Goal: Information Seeking & Learning: Learn about a topic

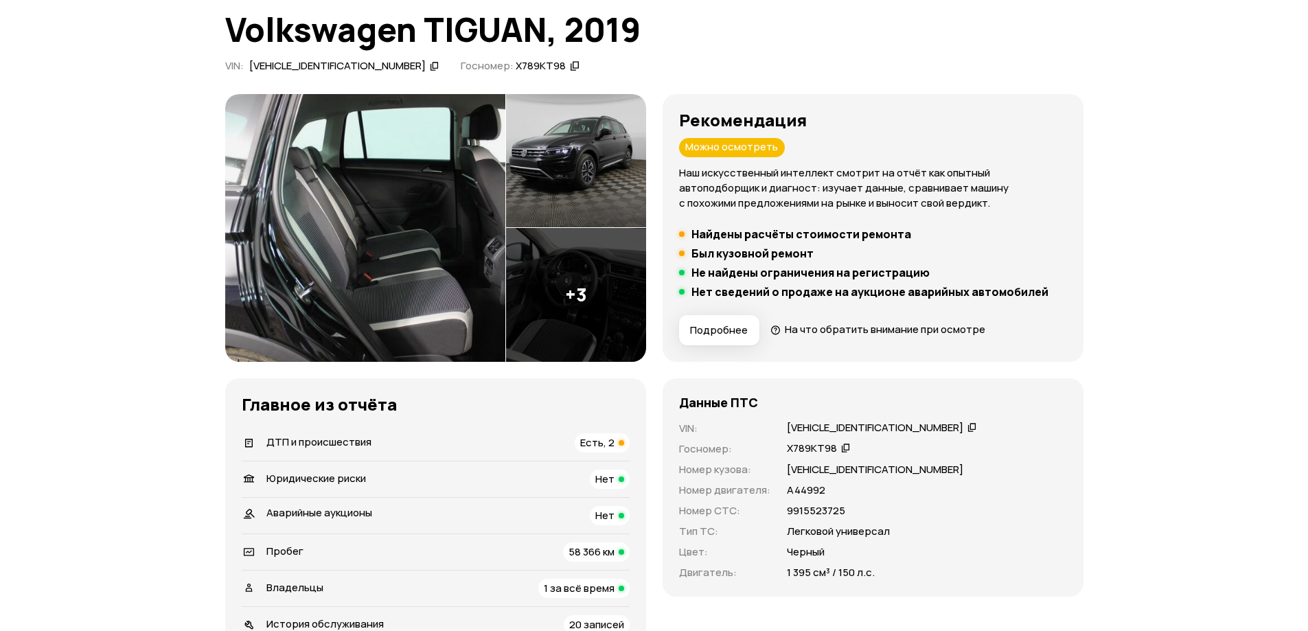
scroll to position [206, 0]
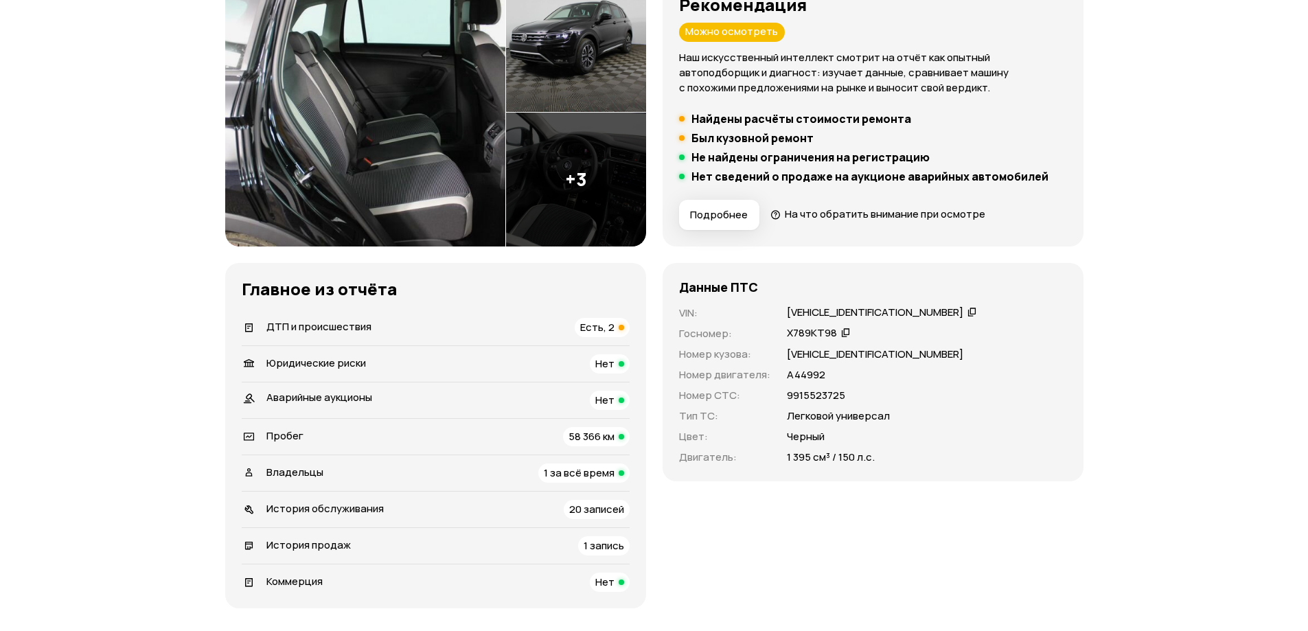
click at [385, 332] on div "ДТП и происшествия Есть, 2" at bounding box center [436, 327] width 388 height 19
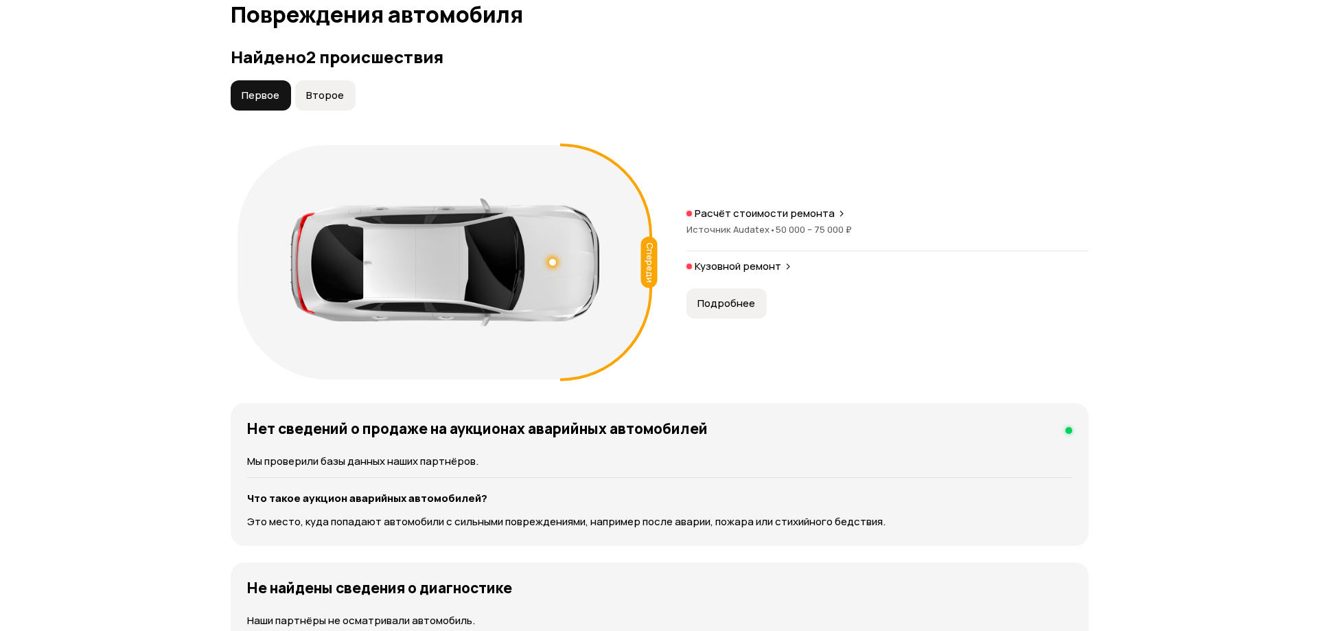
scroll to position [1423, 0]
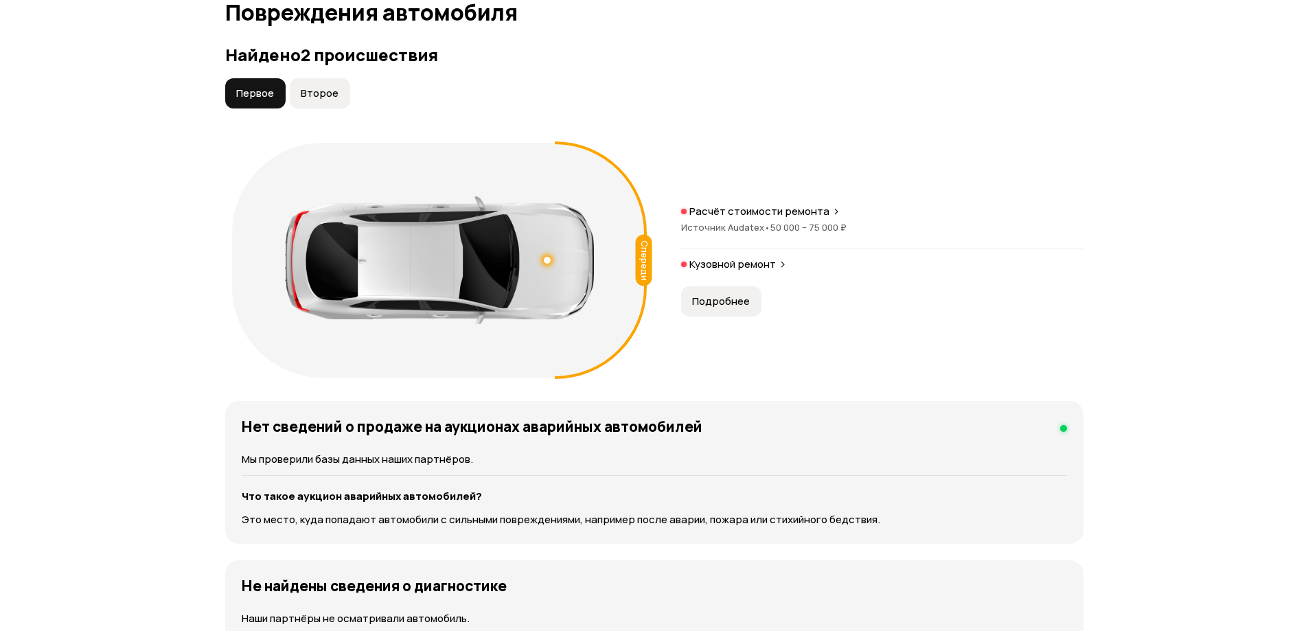
click at [845, 225] on div "Источник Audatex • 50 000 – 75 000 ₽" at bounding box center [882, 227] width 402 height 12
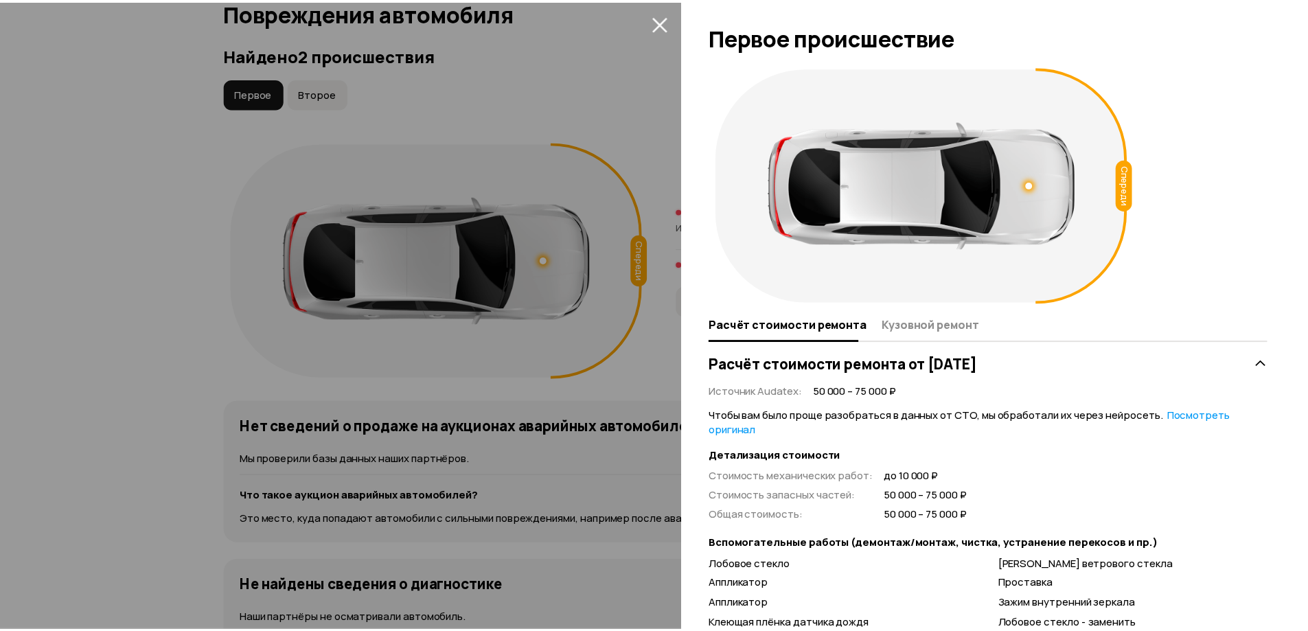
scroll to position [0, 0]
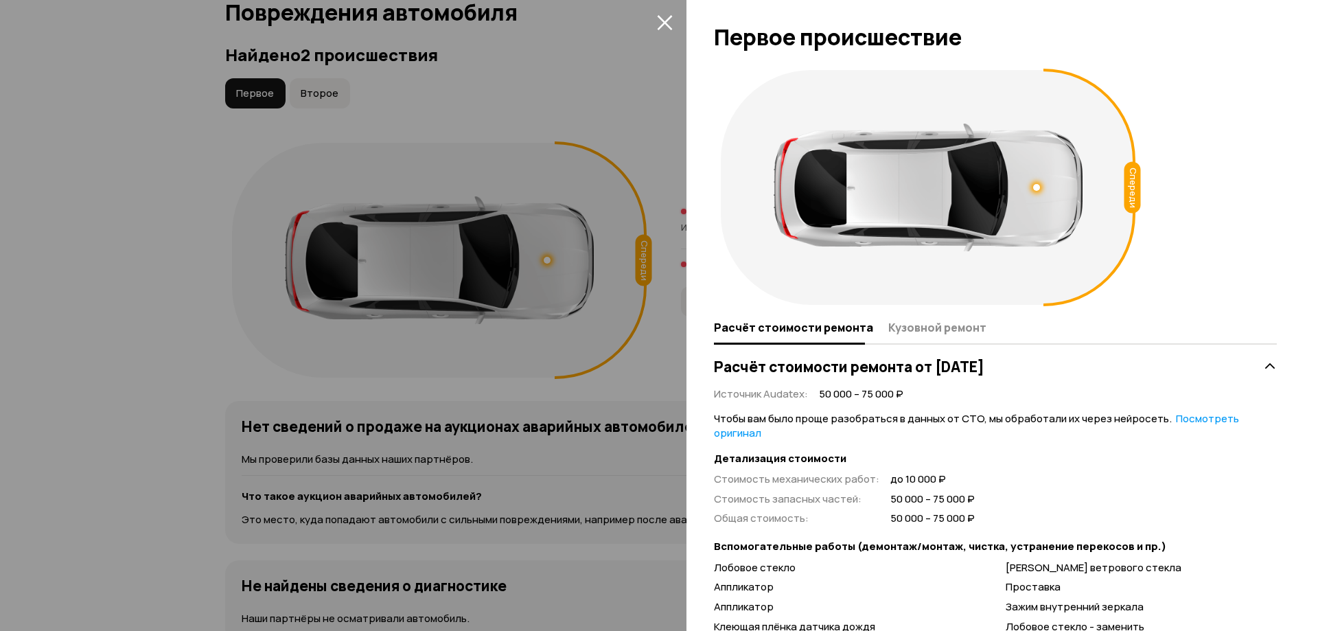
click at [663, 19] on icon "закрыть" at bounding box center [664, 22] width 15 height 15
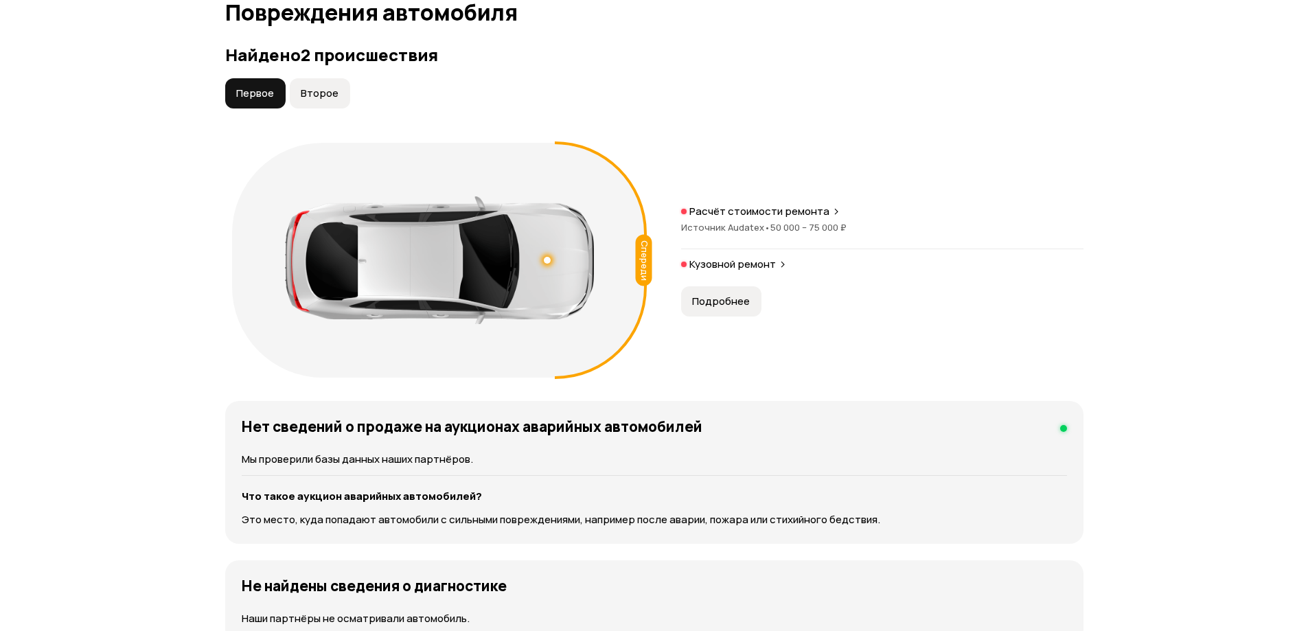
click at [305, 76] on div "Найдено 2 происшествия Первое Второе Спереди Расчёт стоимости ремонта Источник …" at bounding box center [654, 214] width 858 height 339
click at [310, 84] on button "Второе" at bounding box center [320, 93] width 60 height 30
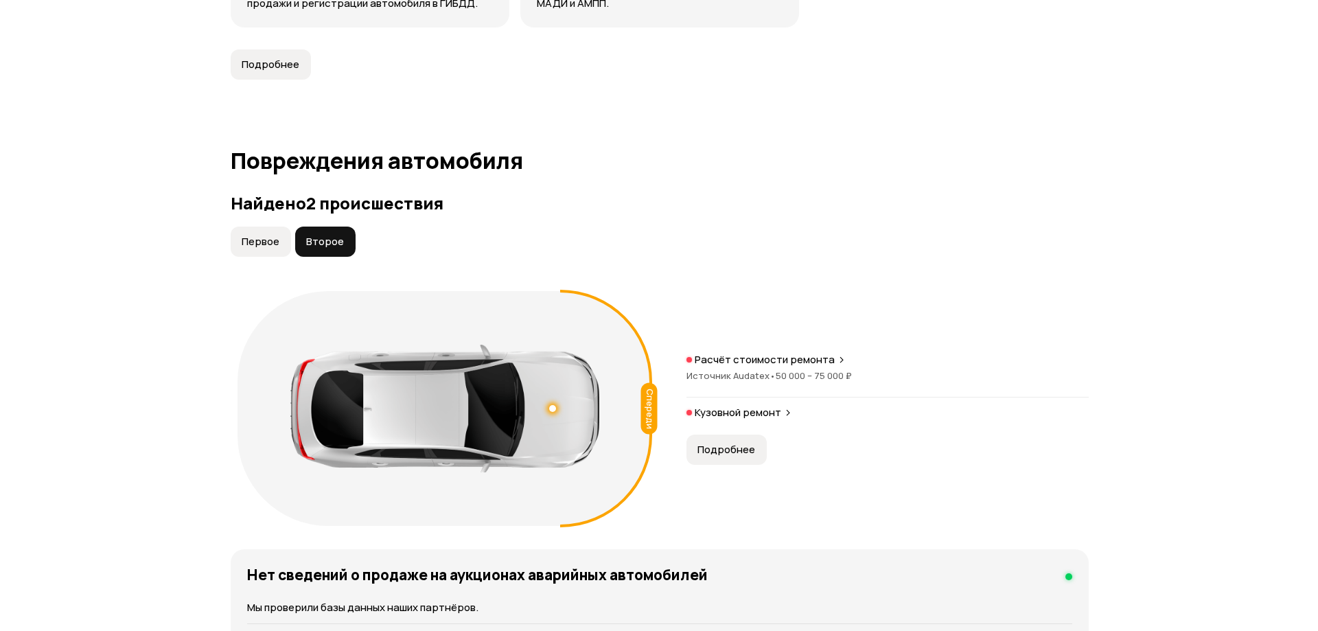
scroll to position [1423, 0]
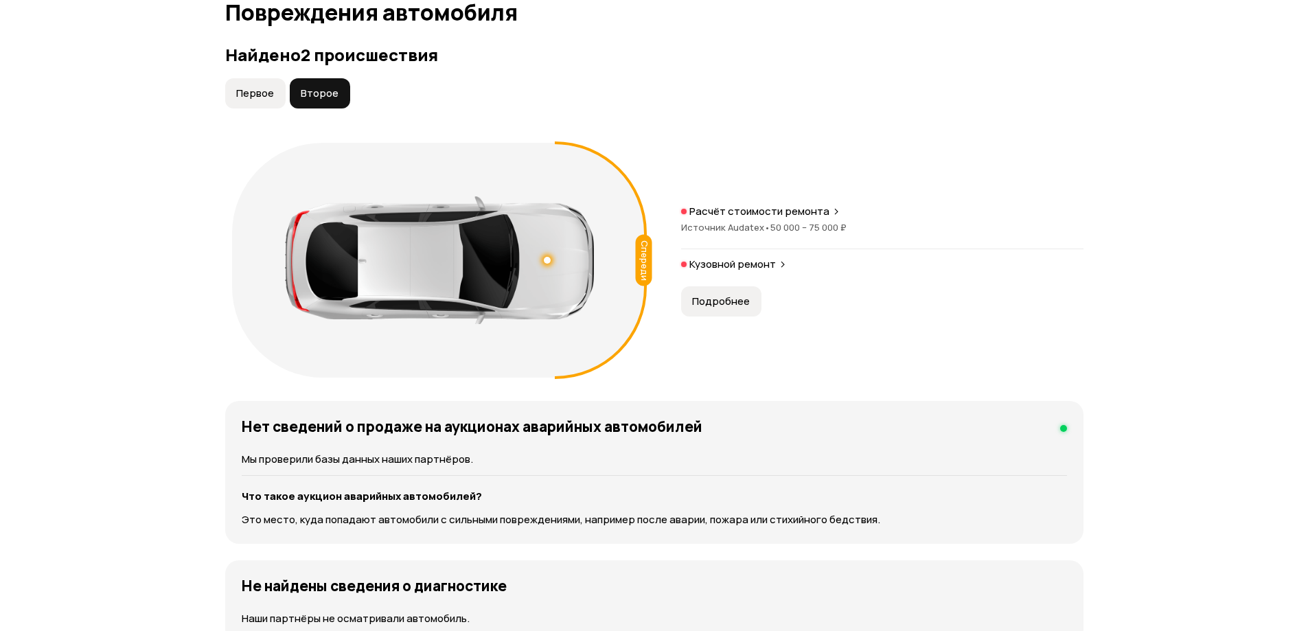
click at [733, 266] on p "Кузовной ремонт" at bounding box center [732, 264] width 87 height 14
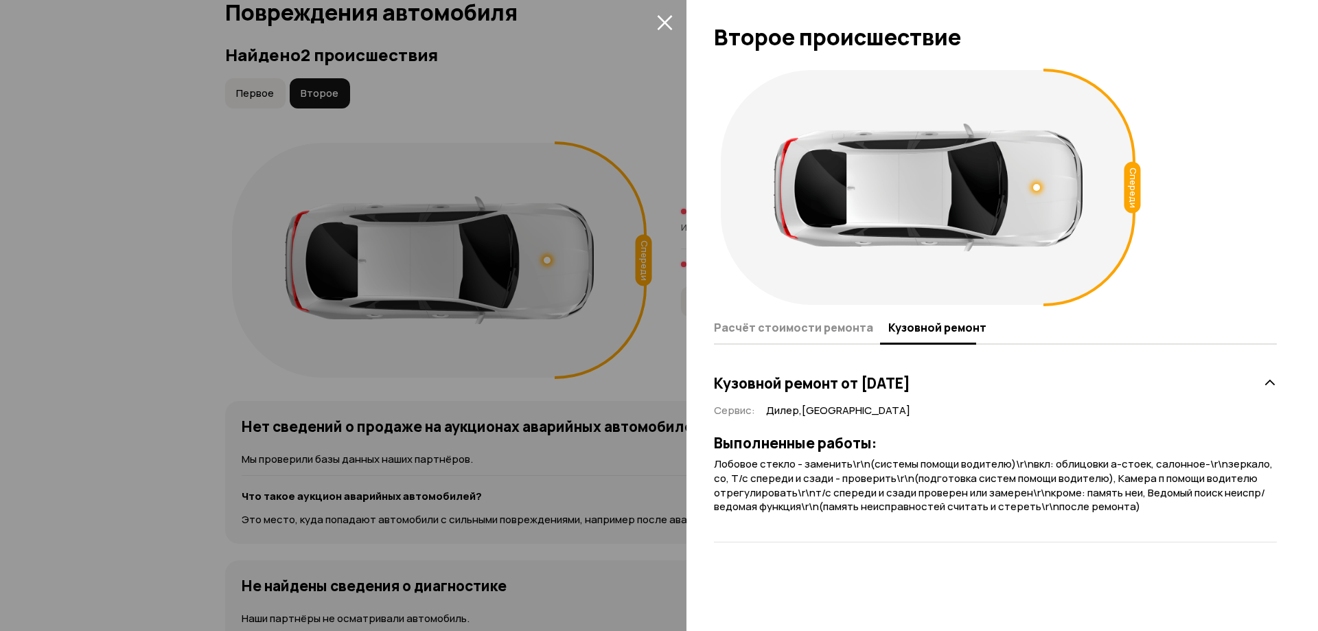
drag, startPoint x: 97, startPoint y: 233, endPoint x: 110, endPoint y: 229, distance: 13.7
click at [97, 232] on div at bounding box center [659, 315] width 1318 height 631
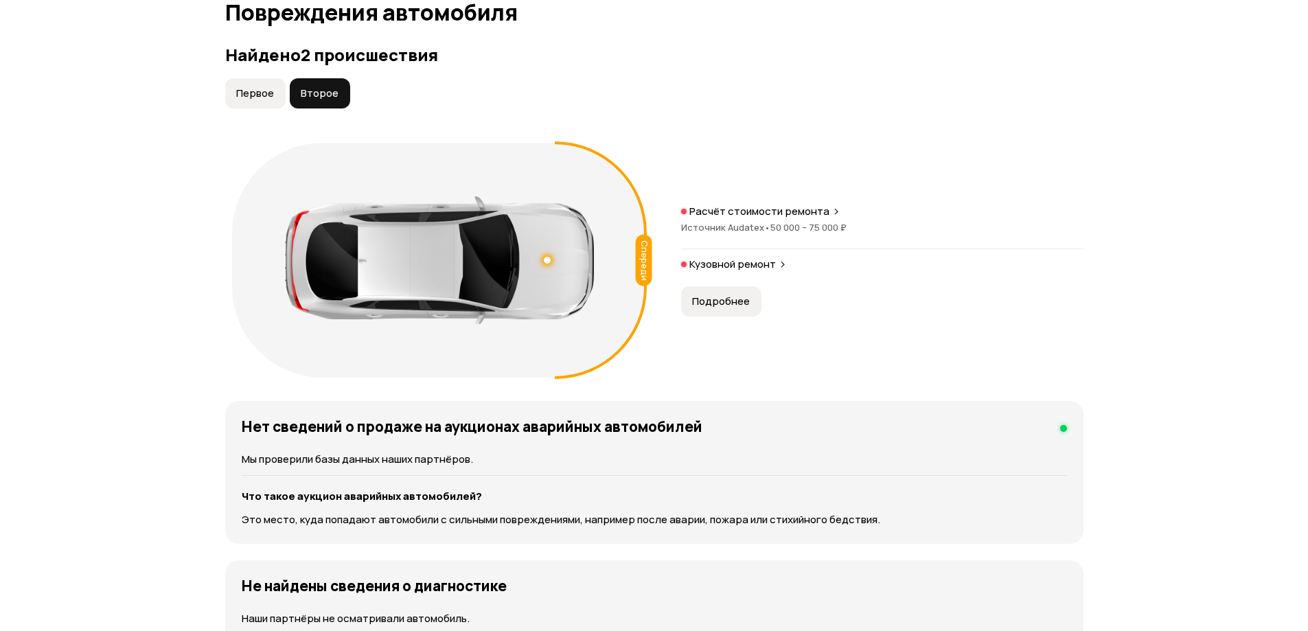
click at [266, 98] on span "Первое" at bounding box center [255, 94] width 38 height 14
click at [712, 207] on p "Расчёт стоимости ремонта" at bounding box center [759, 212] width 140 height 14
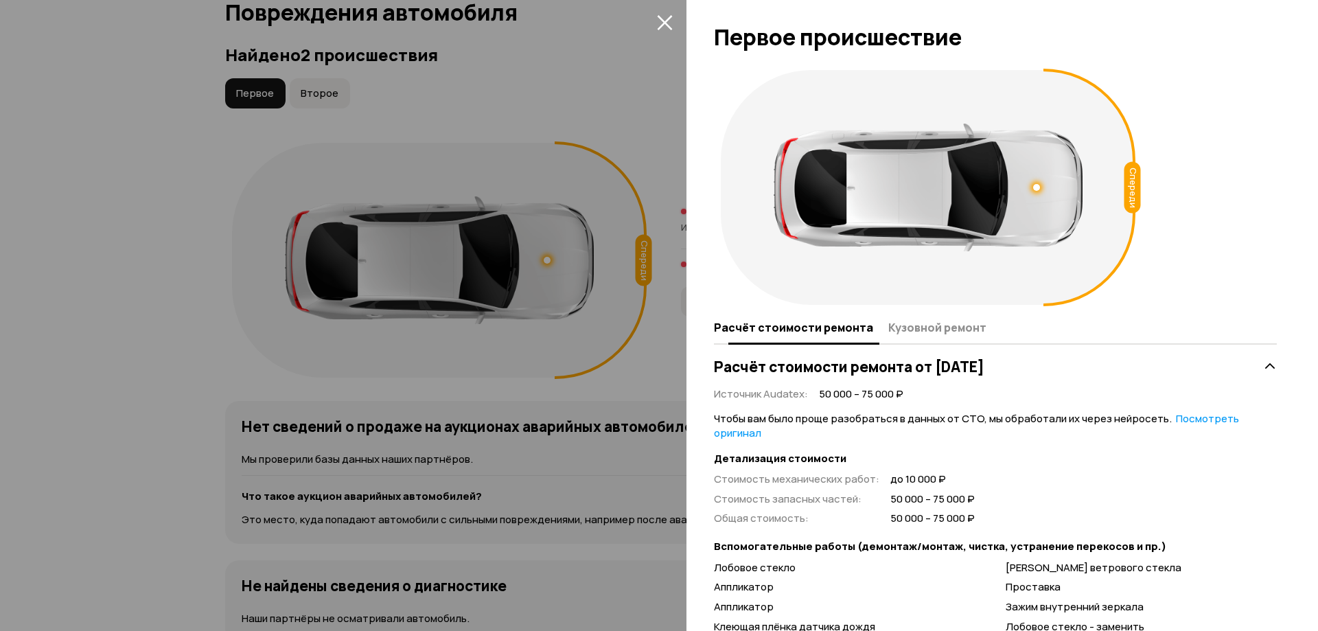
click at [948, 322] on span "Кузовной ремонт" at bounding box center [938, 328] width 98 height 14
